Goal: Task Accomplishment & Management: Manage account settings

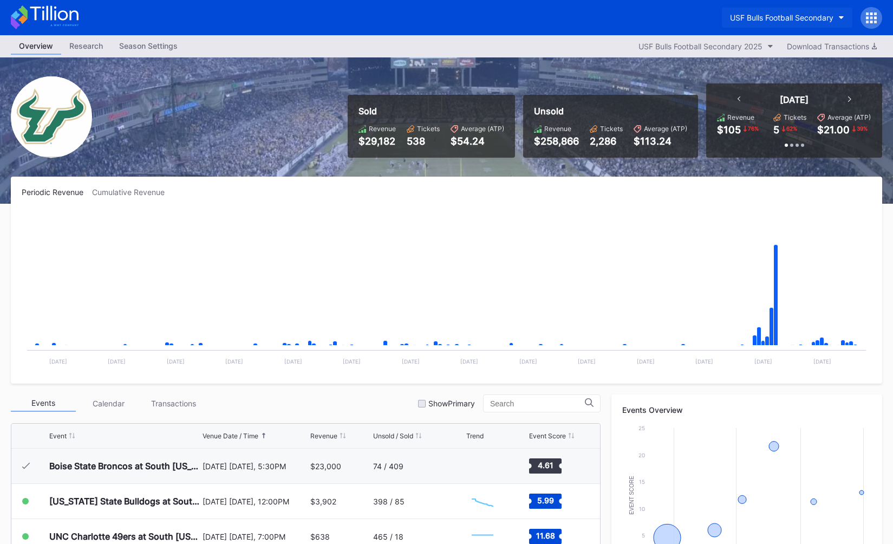
click at [751, 21] on div "USF Bulls Football Secondary" at bounding box center [781, 17] width 103 height 9
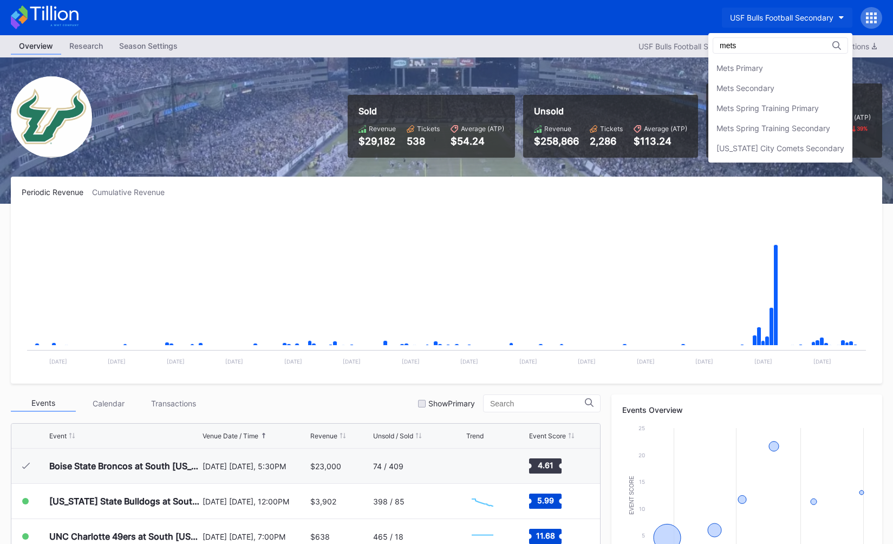
type input "mets"
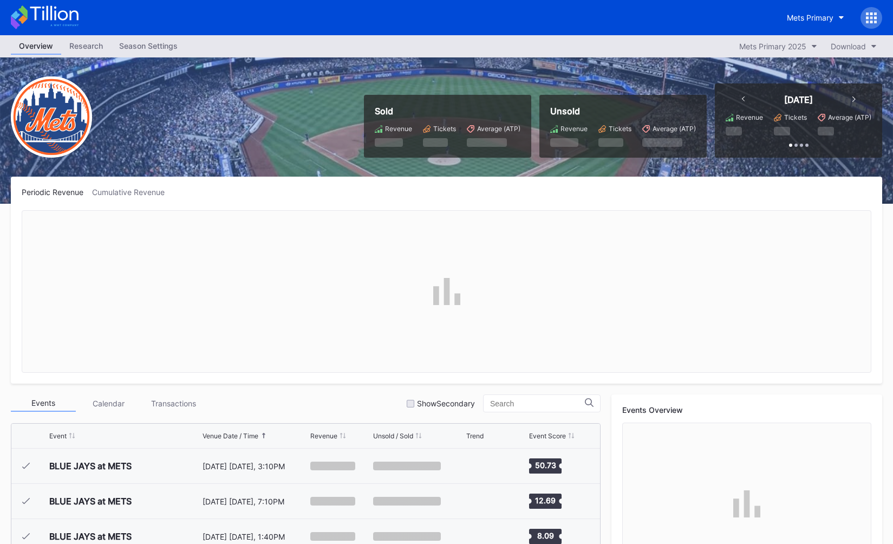
scroll to position [2605, 0]
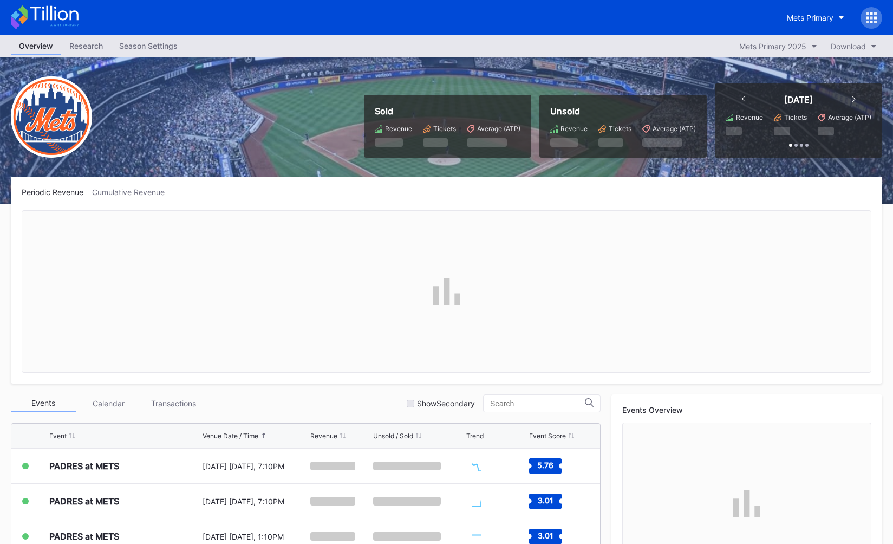
click at [154, 50] on div "Season Settings" at bounding box center [148, 46] width 75 height 16
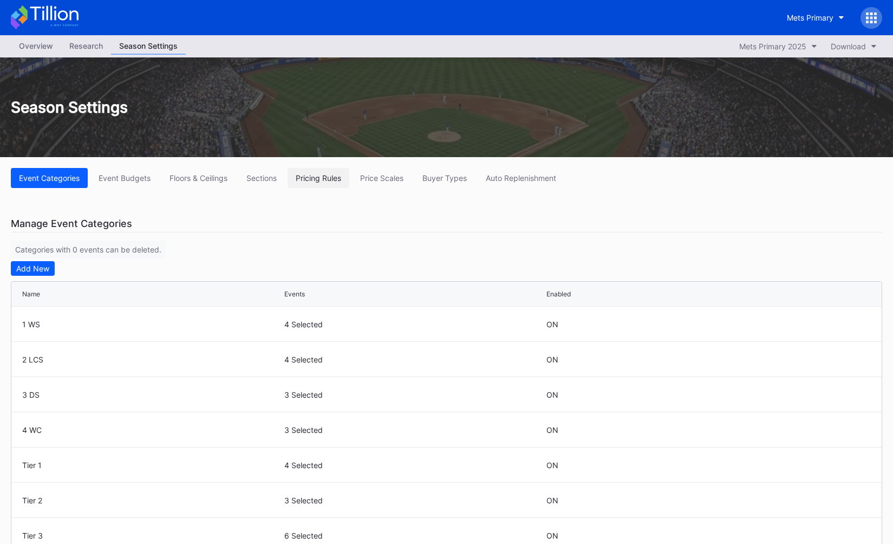
click at [311, 177] on div "Pricing Rules" at bounding box center [318, 177] width 45 height 9
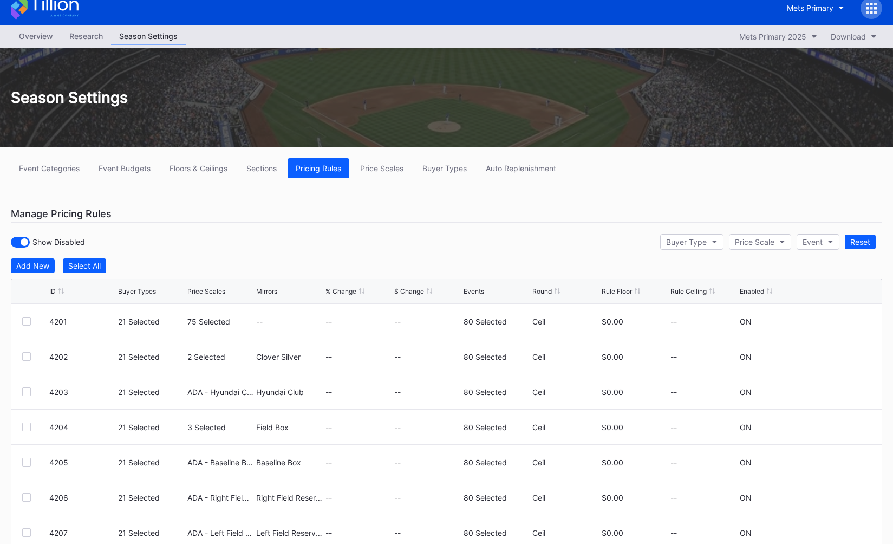
scroll to position [13, 0]
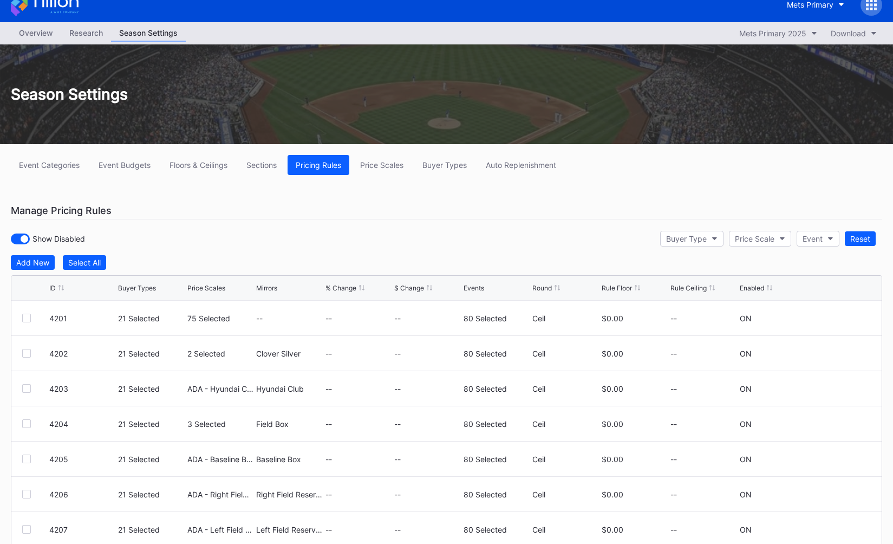
click at [292, 236] on div "Show Disabled Buyer Type Price Scale Event Reset" at bounding box center [447, 238] width 872 height 22
click at [379, 232] on div "Show Disabled Buyer Type Price Scale Event Reset" at bounding box center [447, 238] width 872 height 22
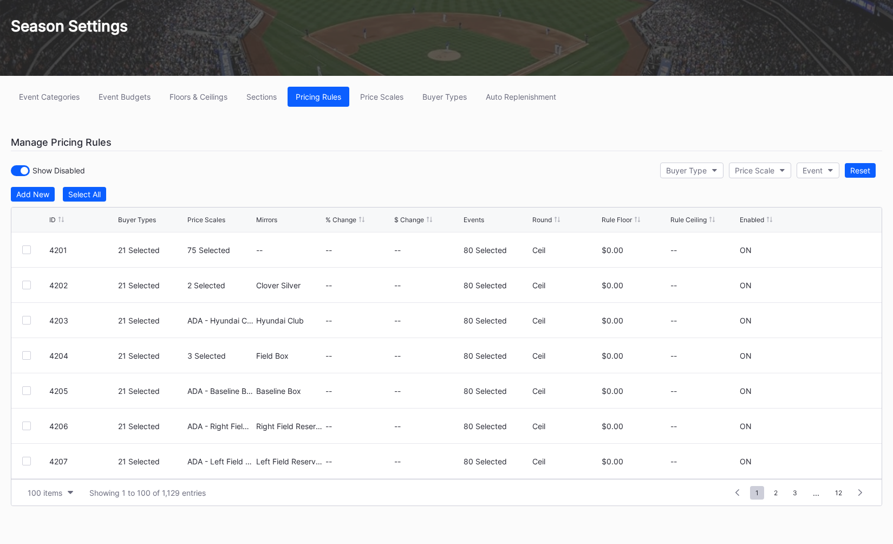
click at [463, 206] on div "Add New Select All ID Buyer Types Price Scales Mirrors % Change $ Change Events…" at bounding box center [447, 346] width 872 height 319
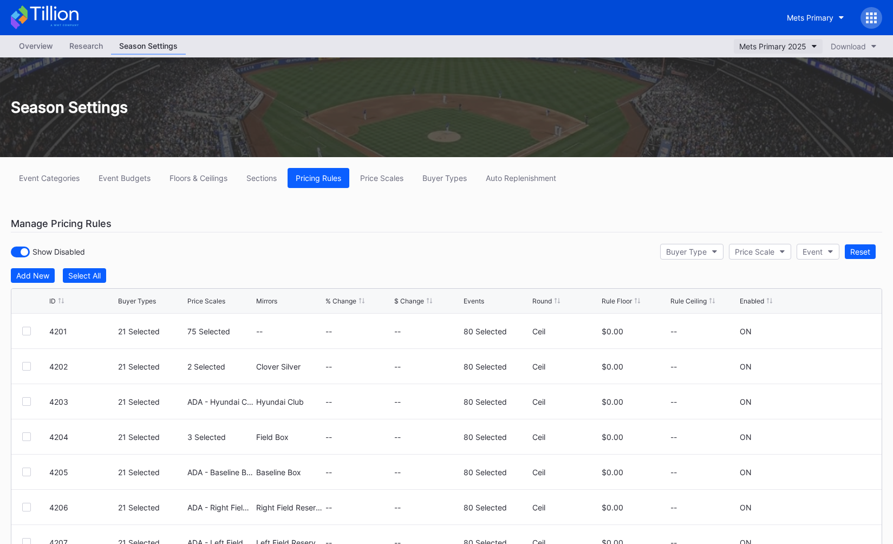
click at [770, 46] on div "Mets Primary 2025" at bounding box center [772, 46] width 67 height 9
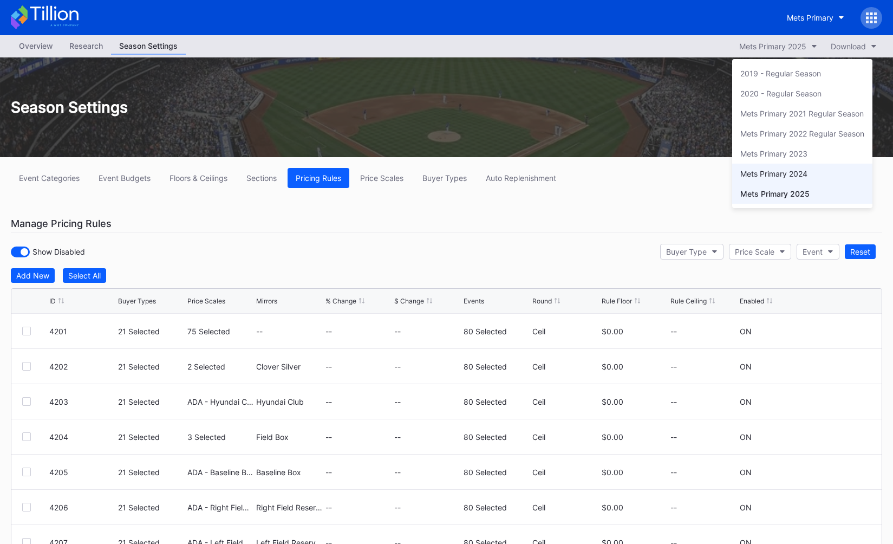
click at [779, 171] on div "Mets Primary 2024" at bounding box center [773, 173] width 67 height 9
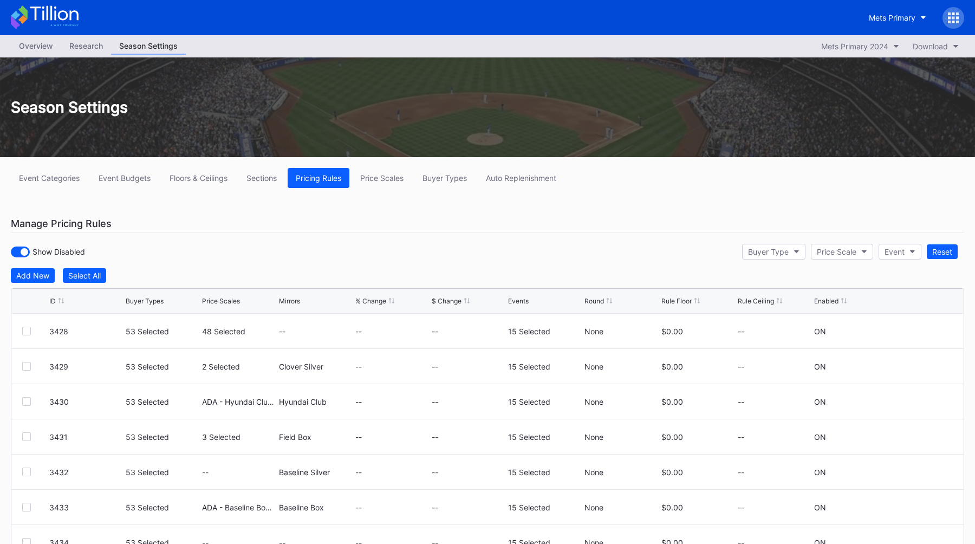
click at [441, 248] on div "Show Disabled Buyer Type Price Scale Event Reset" at bounding box center [487, 251] width 953 height 22
click at [439, 182] on div "Buyer Types" at bounding box center [444, 177] width 44 height 9
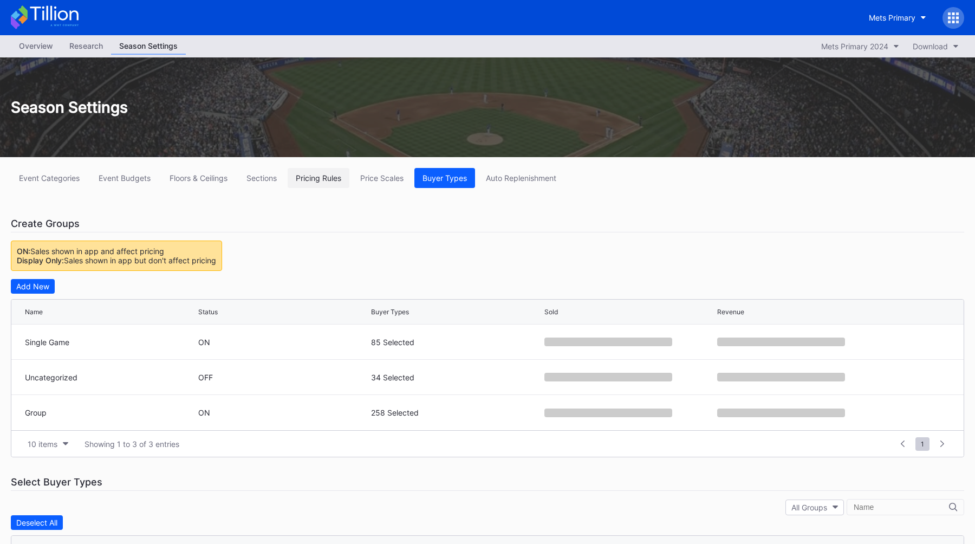
click at [314, 185] on button "Pricing Rules" at bounding box center [319, 178] width 62 height 20
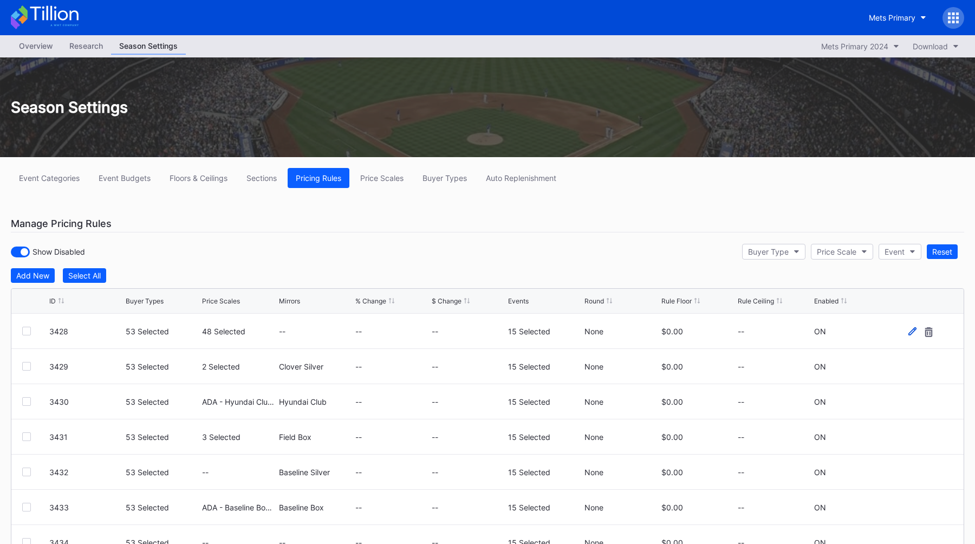
click at [893, 334] on icon at bounding box center [912, 331] width 8 height 8
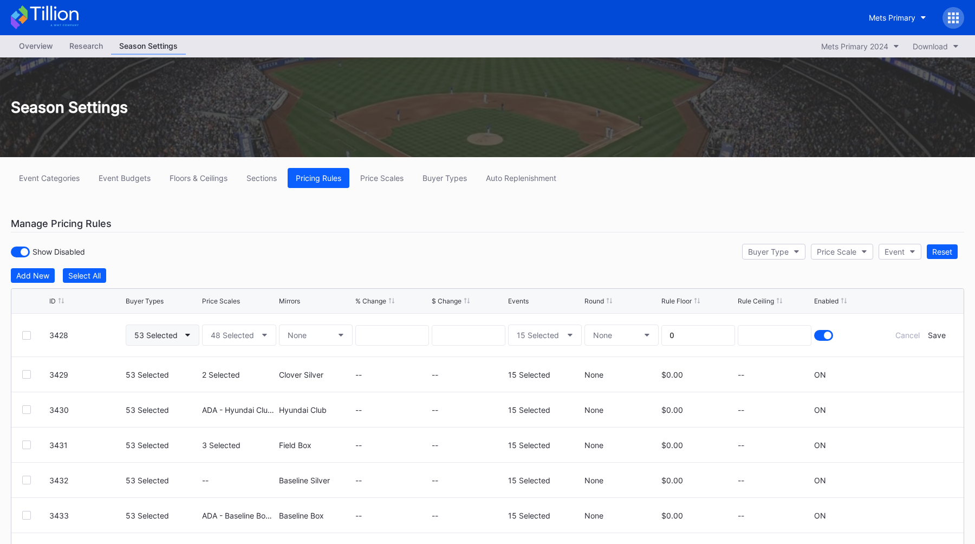
click at [189, 339] on button "53 Selected" at bounding box center [163, 334] width 74 height 21
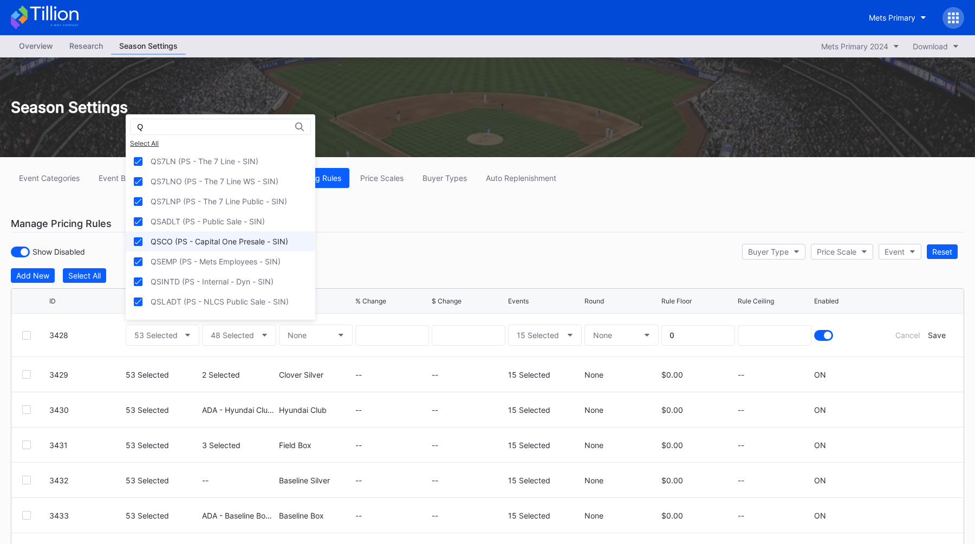
scroll to position [484, 0]
type input "Q"
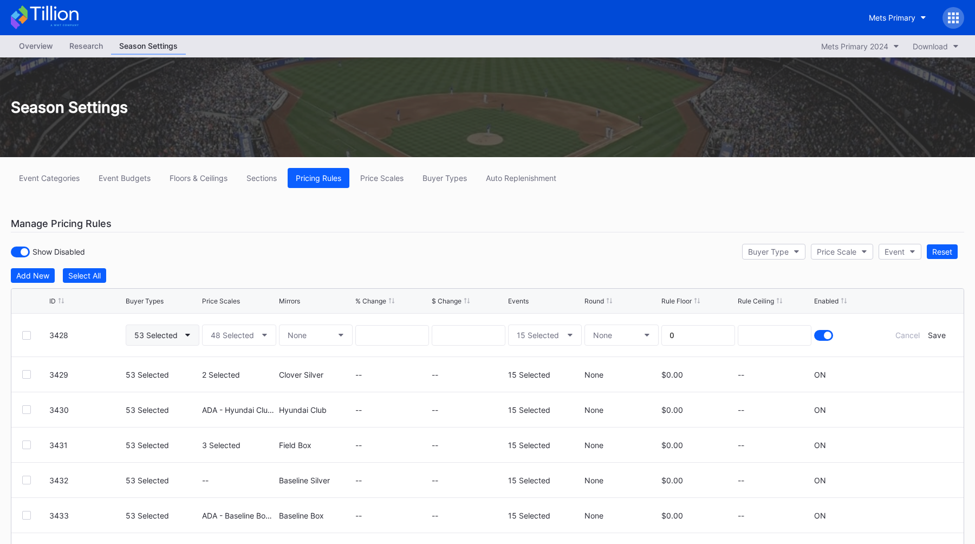
click at [187, 331] on button "53 Selected" at bounding box center [163, 334] width 74 height 21
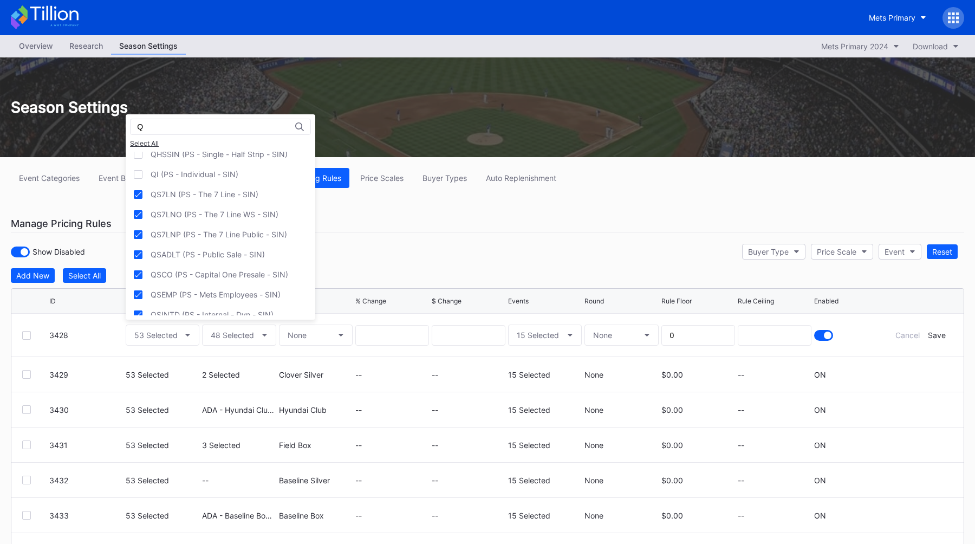
scroll to position [455, 0]
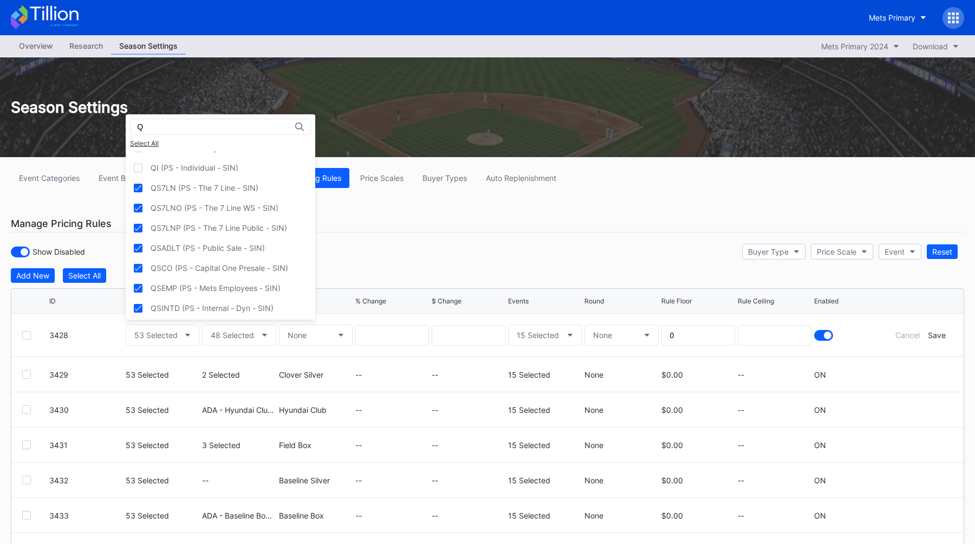
type input "Q"
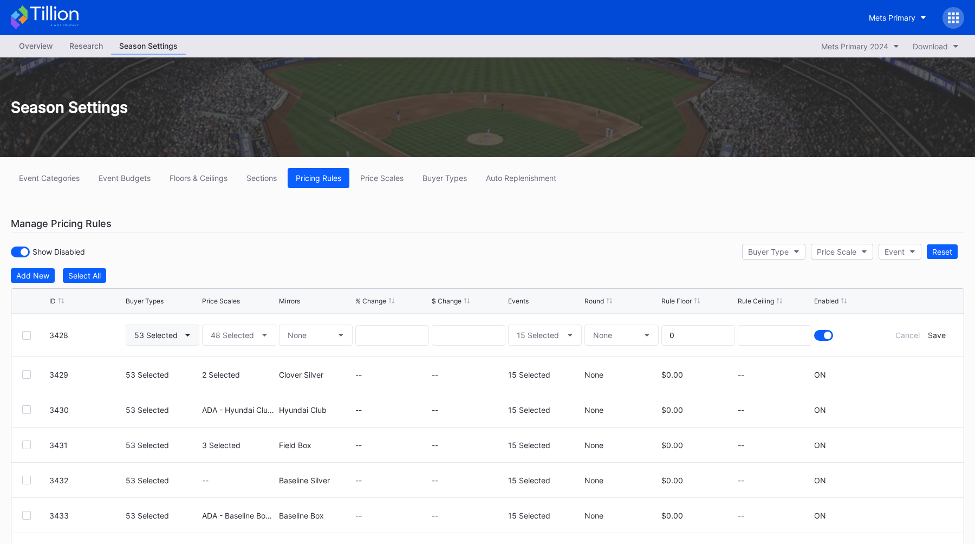
click at [158, 339] on div "53 Selected" at bounding box center [155, 334] width 43 height 9
type input "QSPL"
click at [482, 258] on div "Show Disabled Buyer Type Price Scale Event Reset" at bounding box center [487, 251] width 953 height 22
click at [893, 336] on div "Cancel" at bounding box center [907, 334] width 24 height 9
